Goal: Submit feedback/report problem

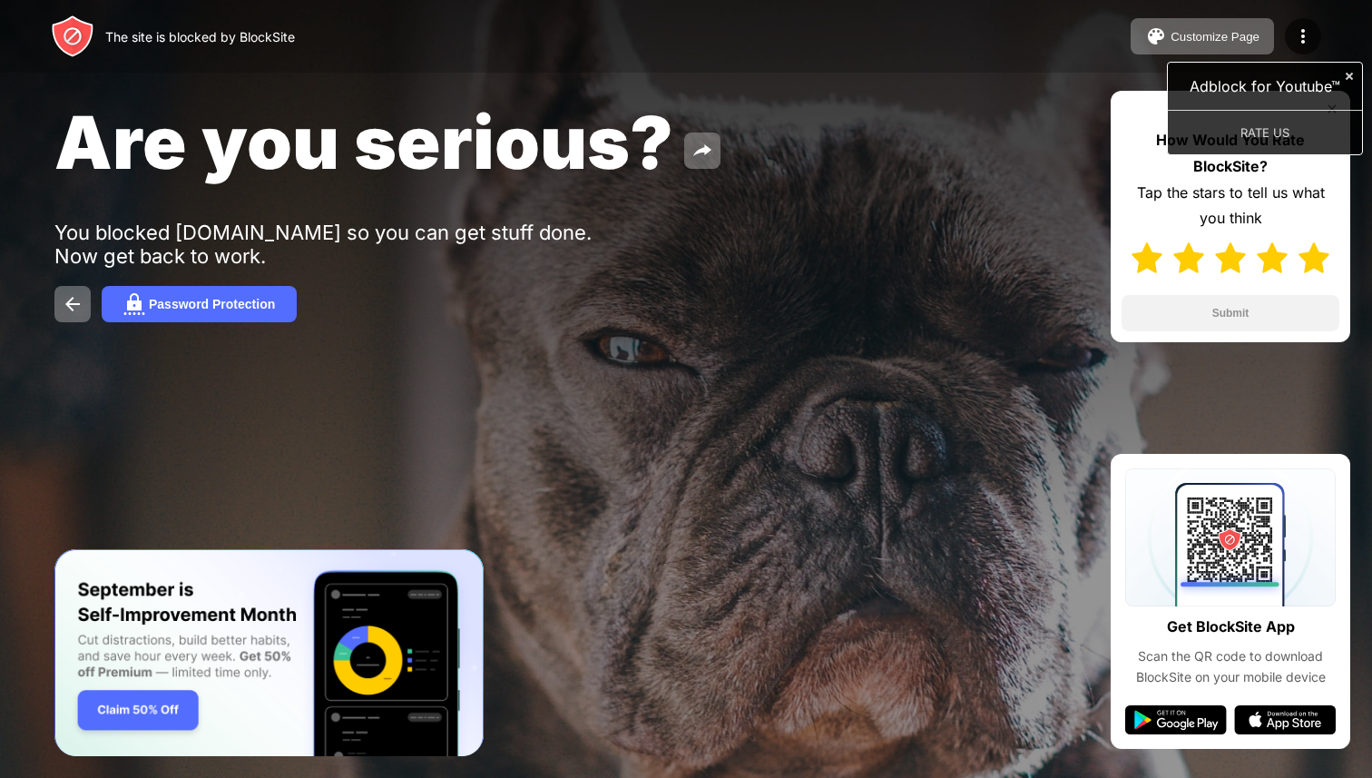
click at [1317, 262] on img at bounding box center [1314, 257] width 31 height 31
click at [1292, 303] on button "Submit" at bounding box center [1231, 313] width 218 height 36
